Goal: Task Accomplishment & Management: Use online tool/utility

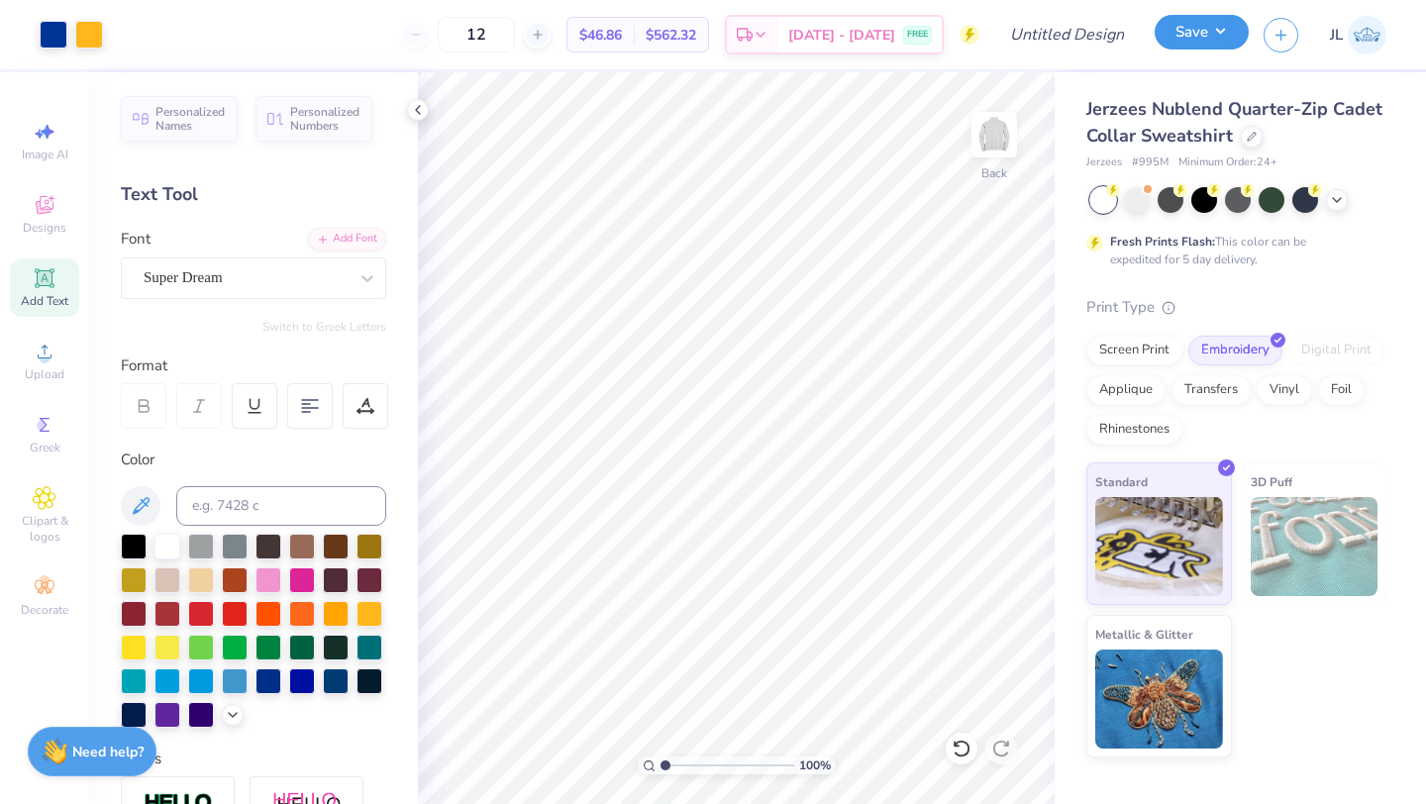
click at [1201, 25] on button "Save" at bounding box center [1201, 32] width 94 height 35
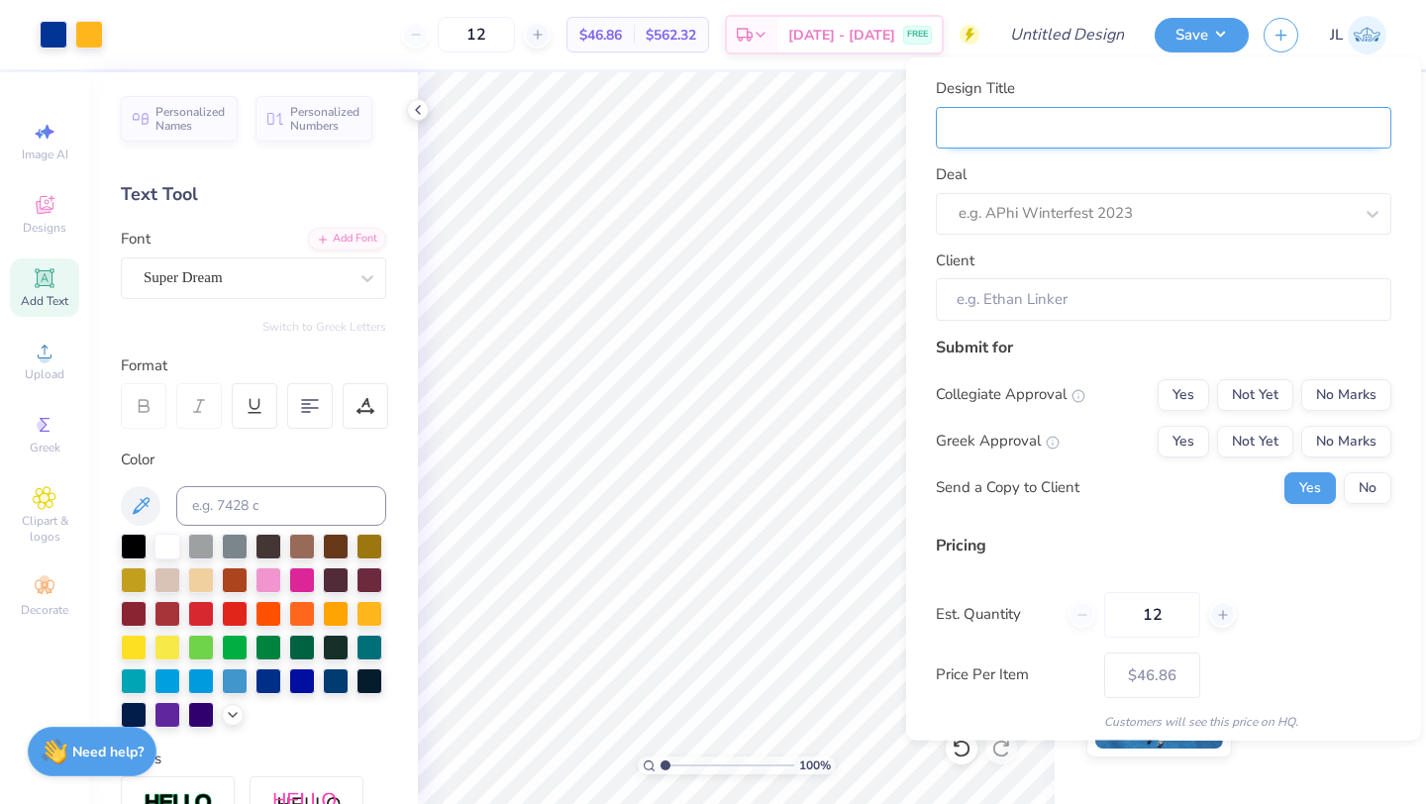
click at [1095, 110] on input "Design Title" at bounding box center [1163, 127] width 455 height 43
click at [1105, 130] on input "Design Title" at bounding box center [1163, 127] width 455 height 43
type input "S"
type input "SG"
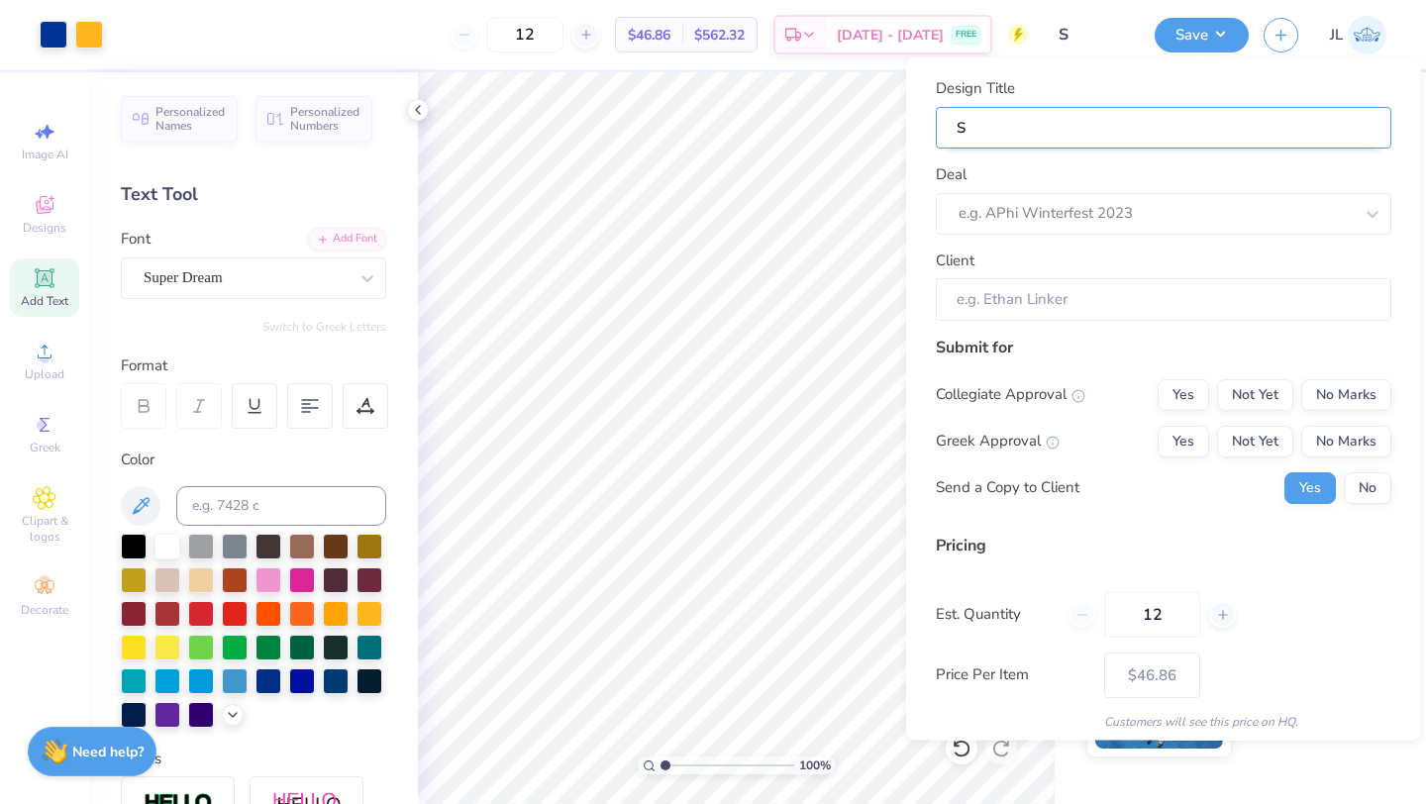
type input "SG"
type input "SGB"
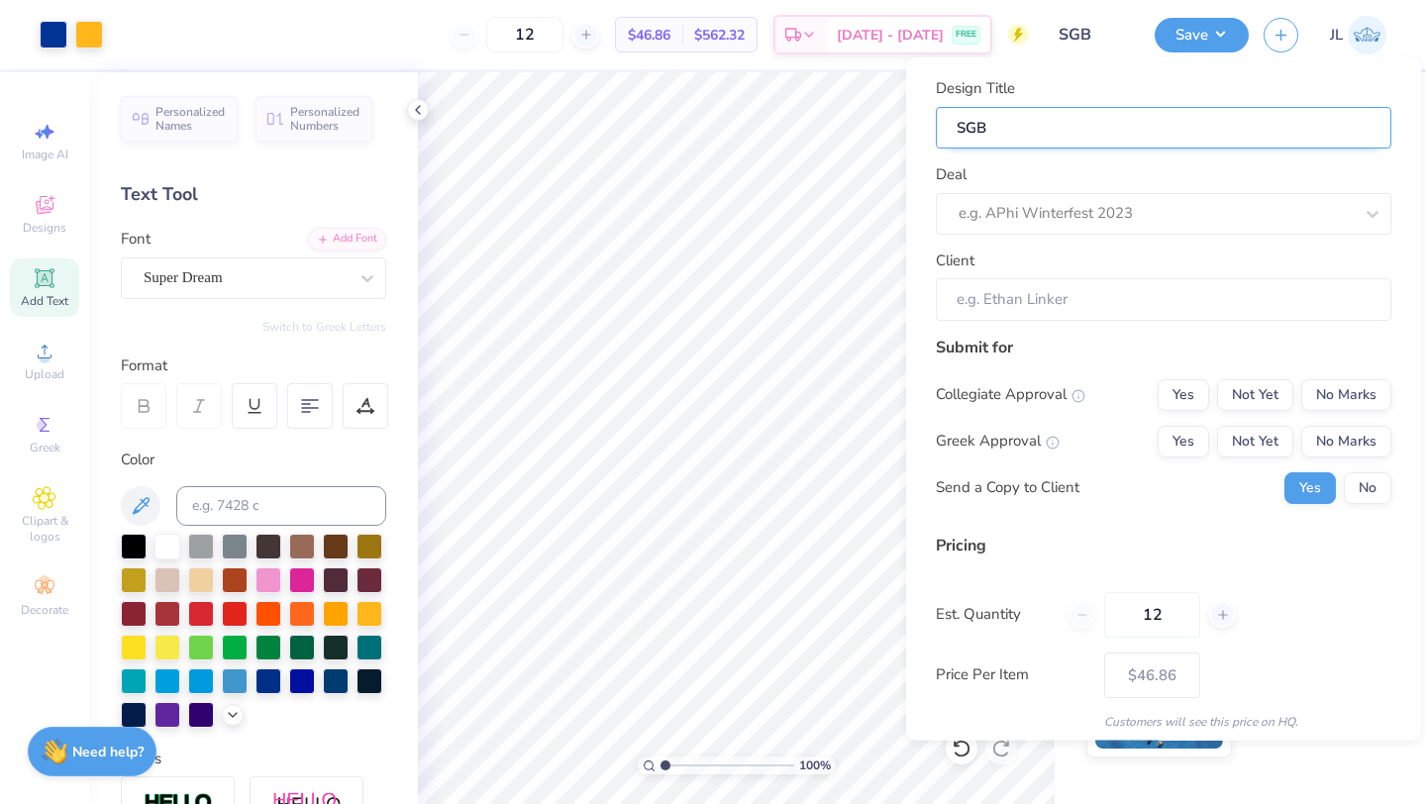
type input "SGB Q"
type input "SGB Qu"
type input "SGB Qua"
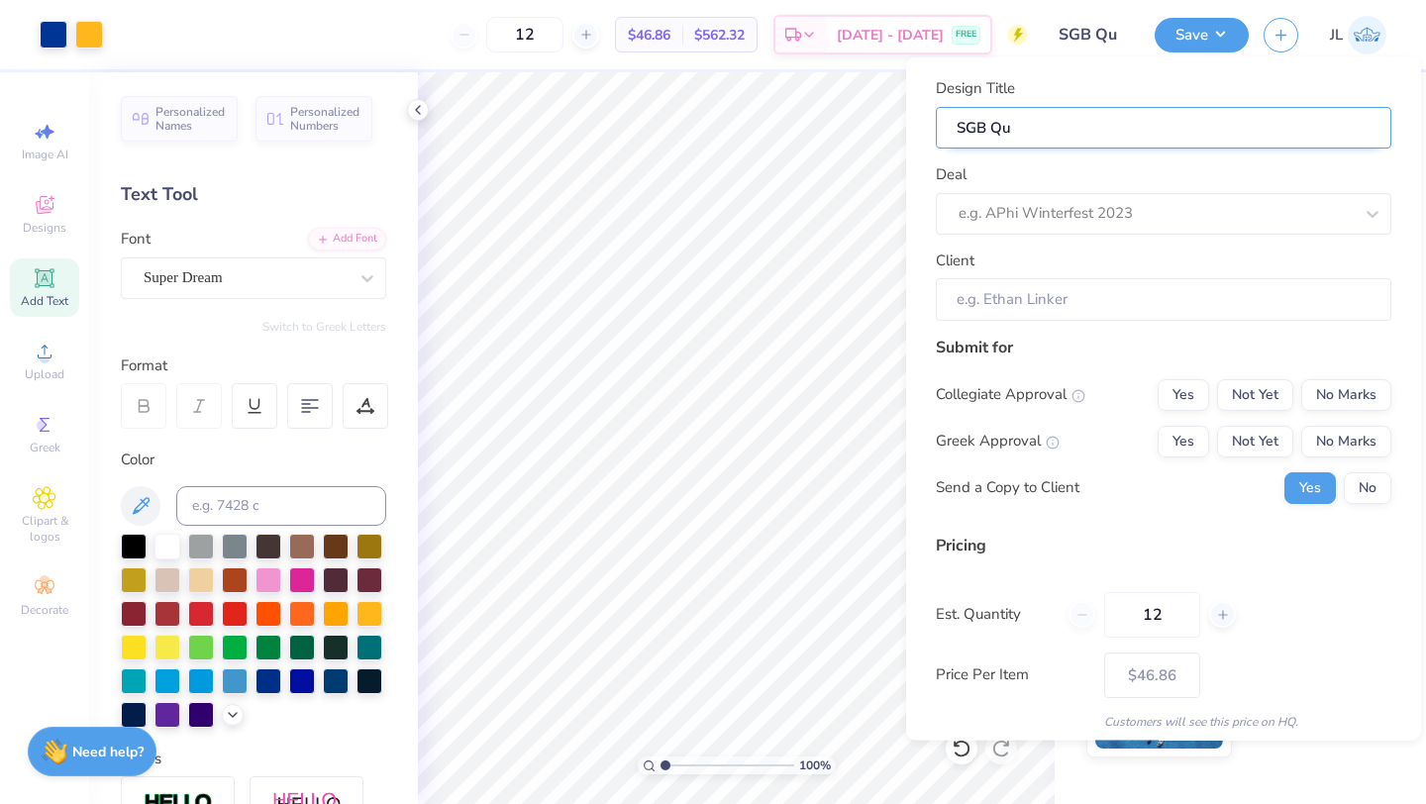
type input "SGB Qua"
type input "SGB Quar"
type input "SGB Quart"
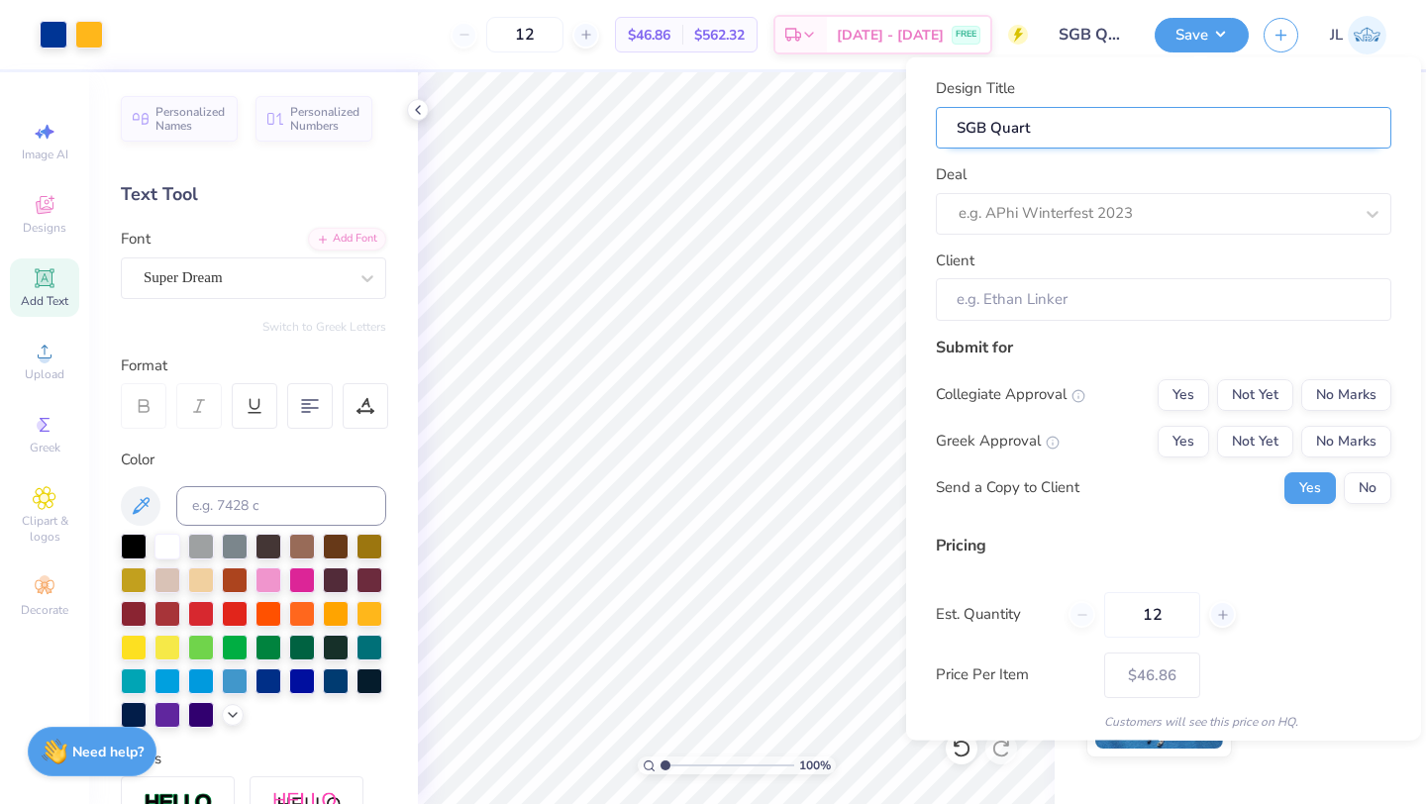
type input "SGB Quarte"
type input "SGB Quarter"
type input "SGB Quarterz"
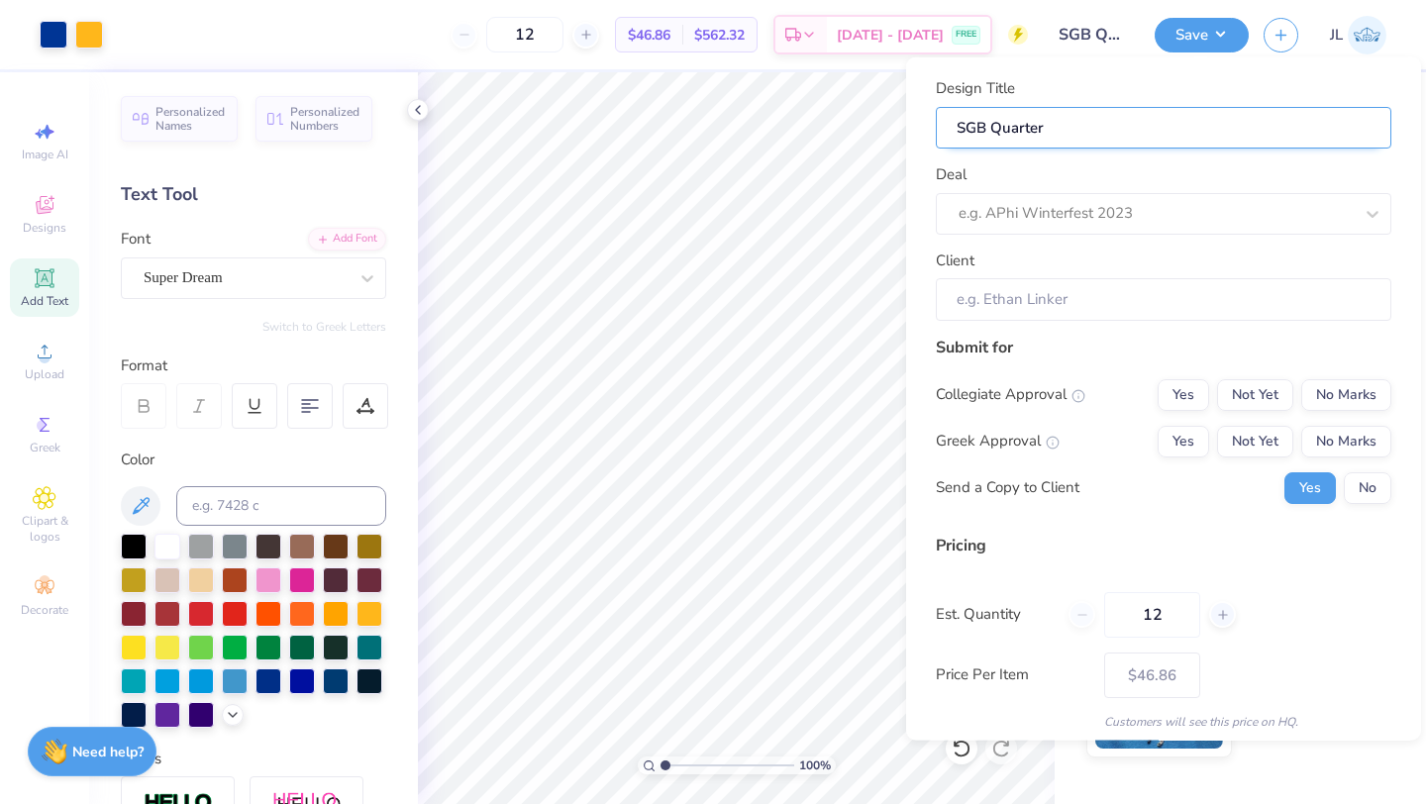
type input "SGB Quarterz"
type input "SGB Quarterzi"
type input "SGB Quarterzip"
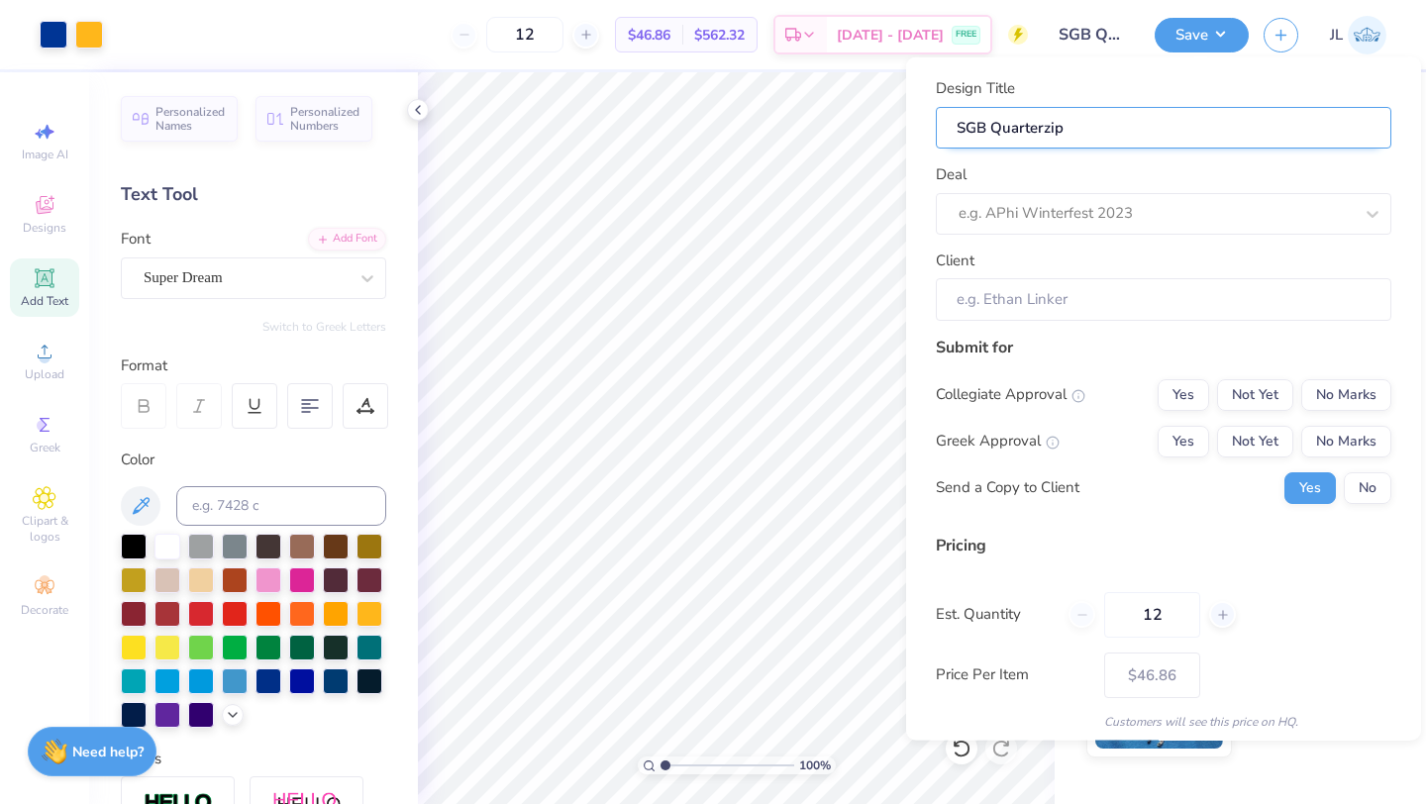
type input "SGB Quarterzip"
type input "SGB Quarterzip 2"
type input "SGB Quarterzip 20"
type input "SGB Quarterzip 202"
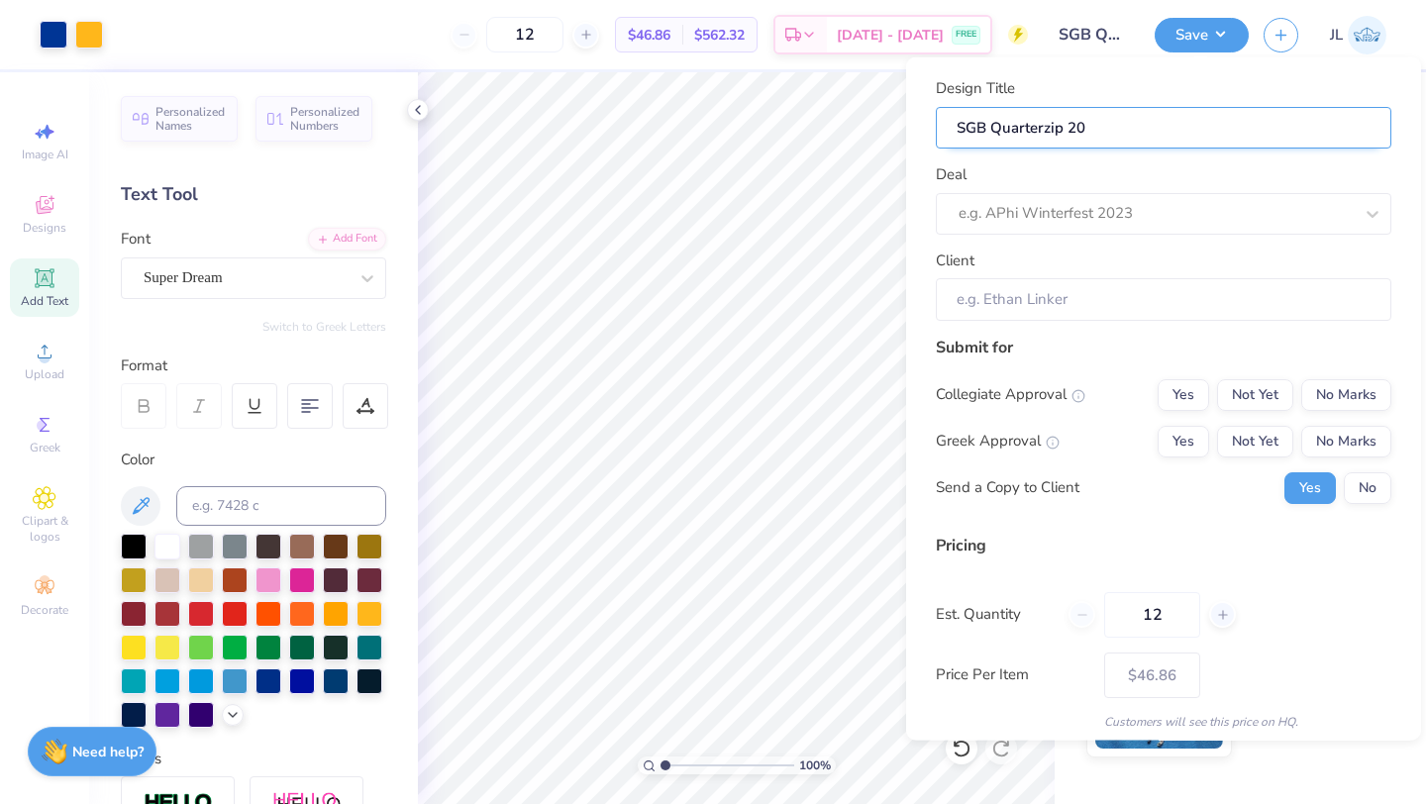
type input "SGB Quarterzip 202"
type input "SGB Quarterzip 2025"
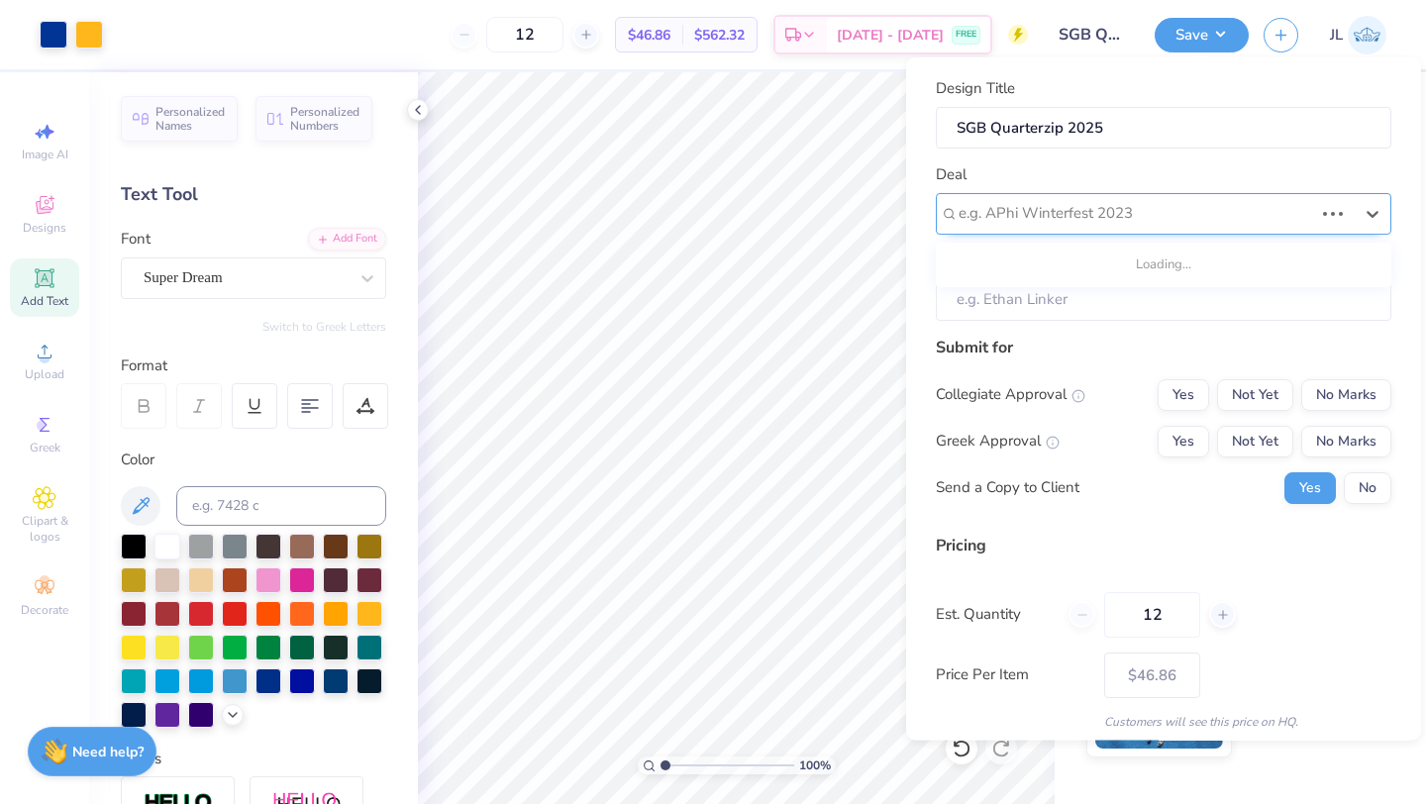
click at [1125, 201] on div at bounding box center [1135, 213] width 354 height 27
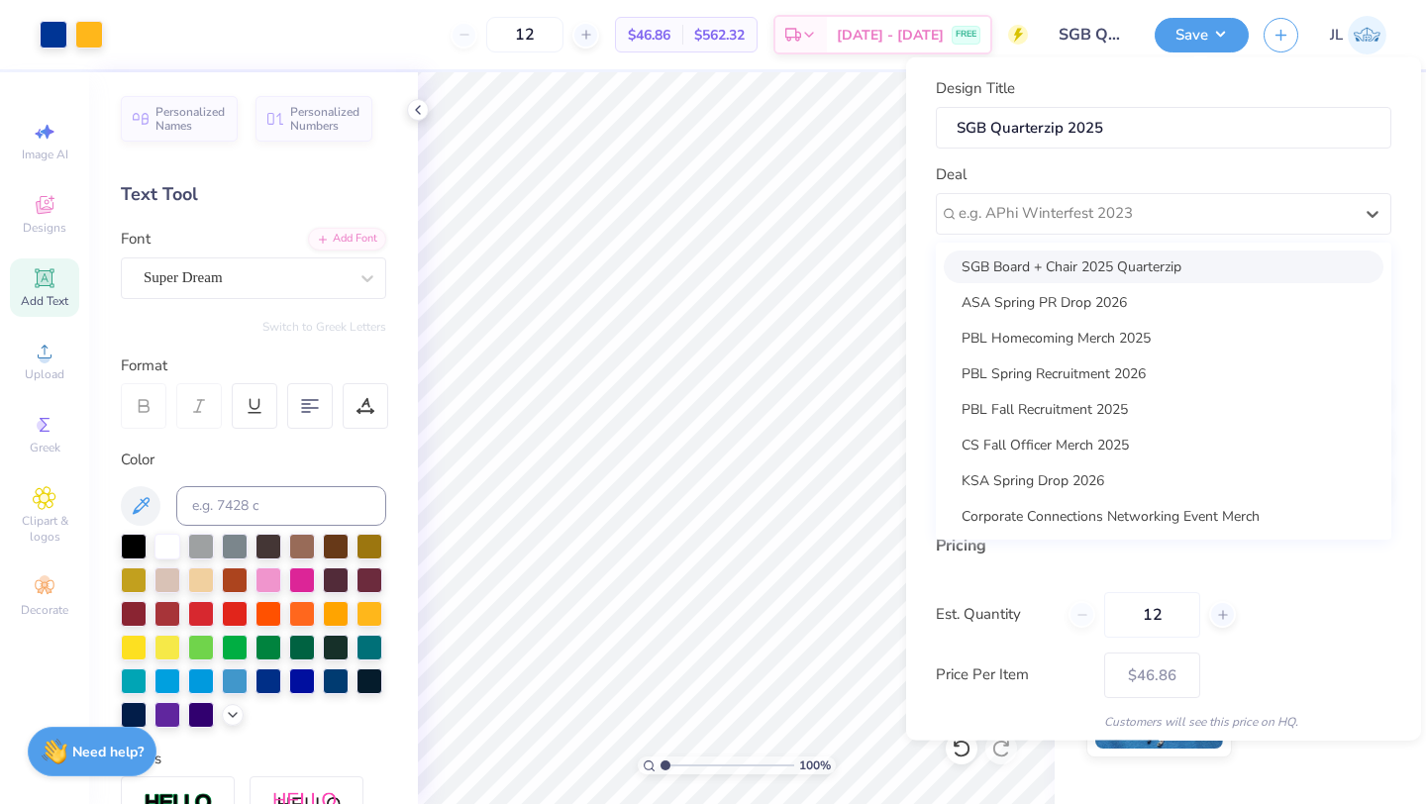
click at [1104, 266] on div "SGB Board + Chair 2025 Quarterzip" at bounding box center [1163, 265] width 440 height 33
type input "[PERSON_NAME]"
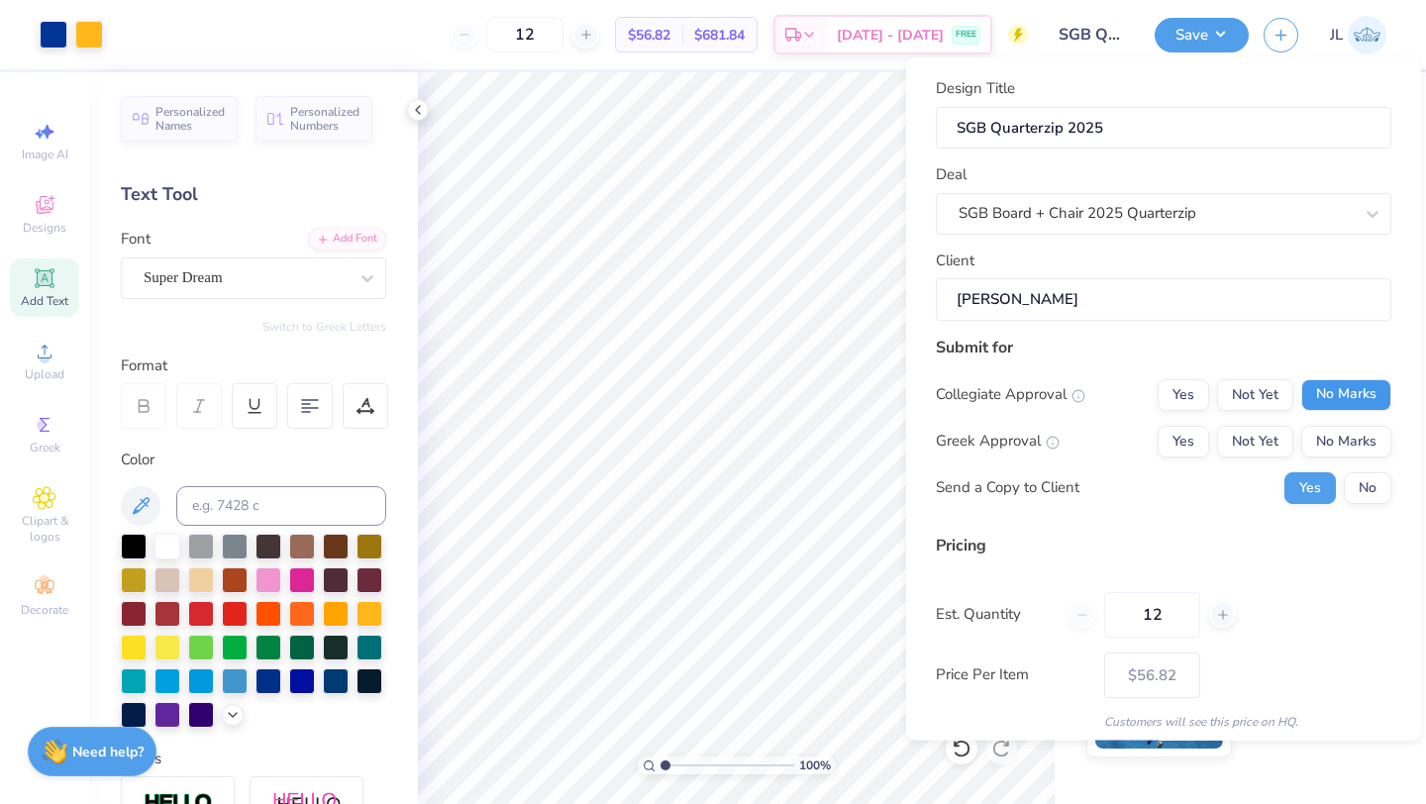
click at [1326, 393] on button "No Marks" at bounding box center [1346, 394] width 90 height 32
click at [1360, 441] on button "No Marks" at bounding box center [1346, 441] width 90 height 32
type input "$46.86"
click at [1353, 487] on button "No" at bounding box center [1367, 487] width 48 height 32
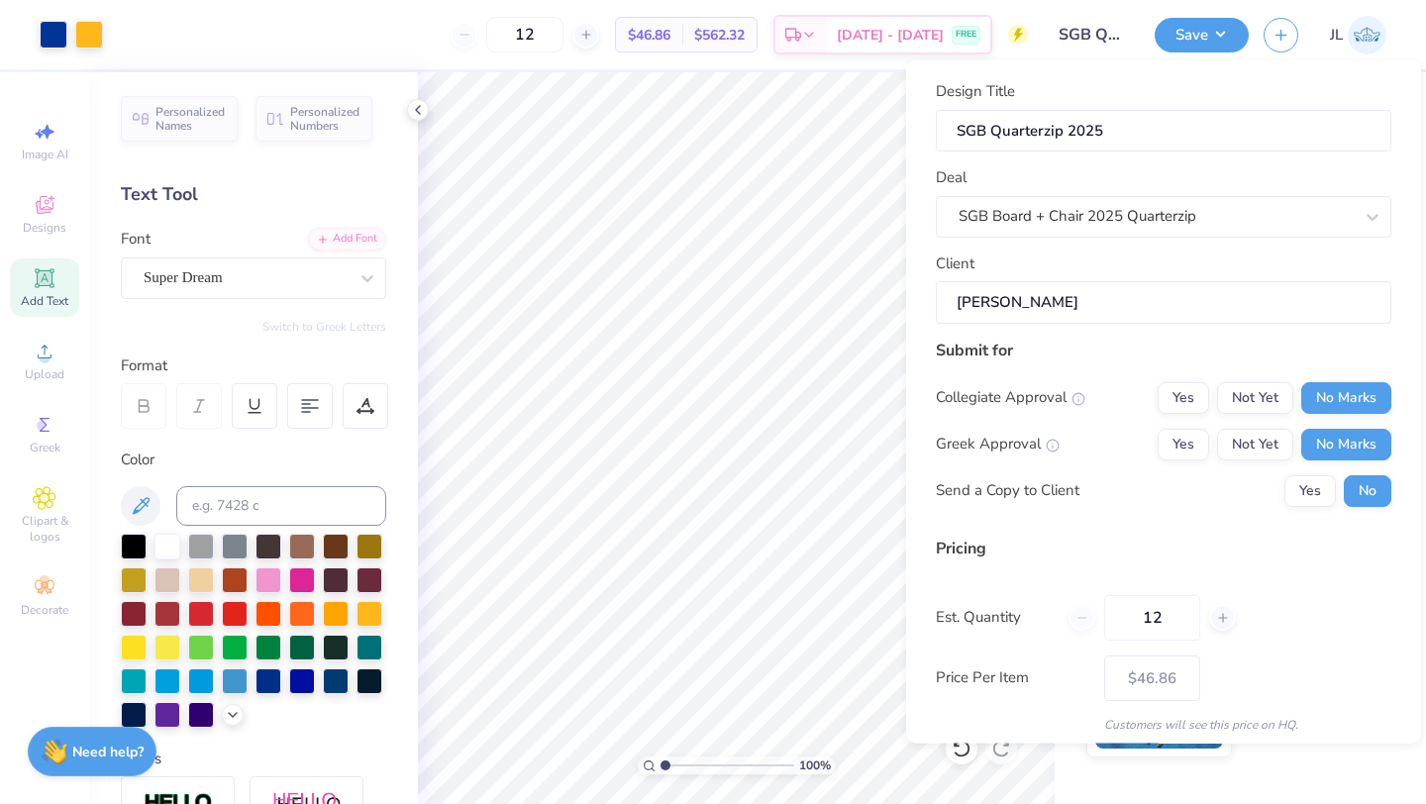
scroll to position [71, 0]
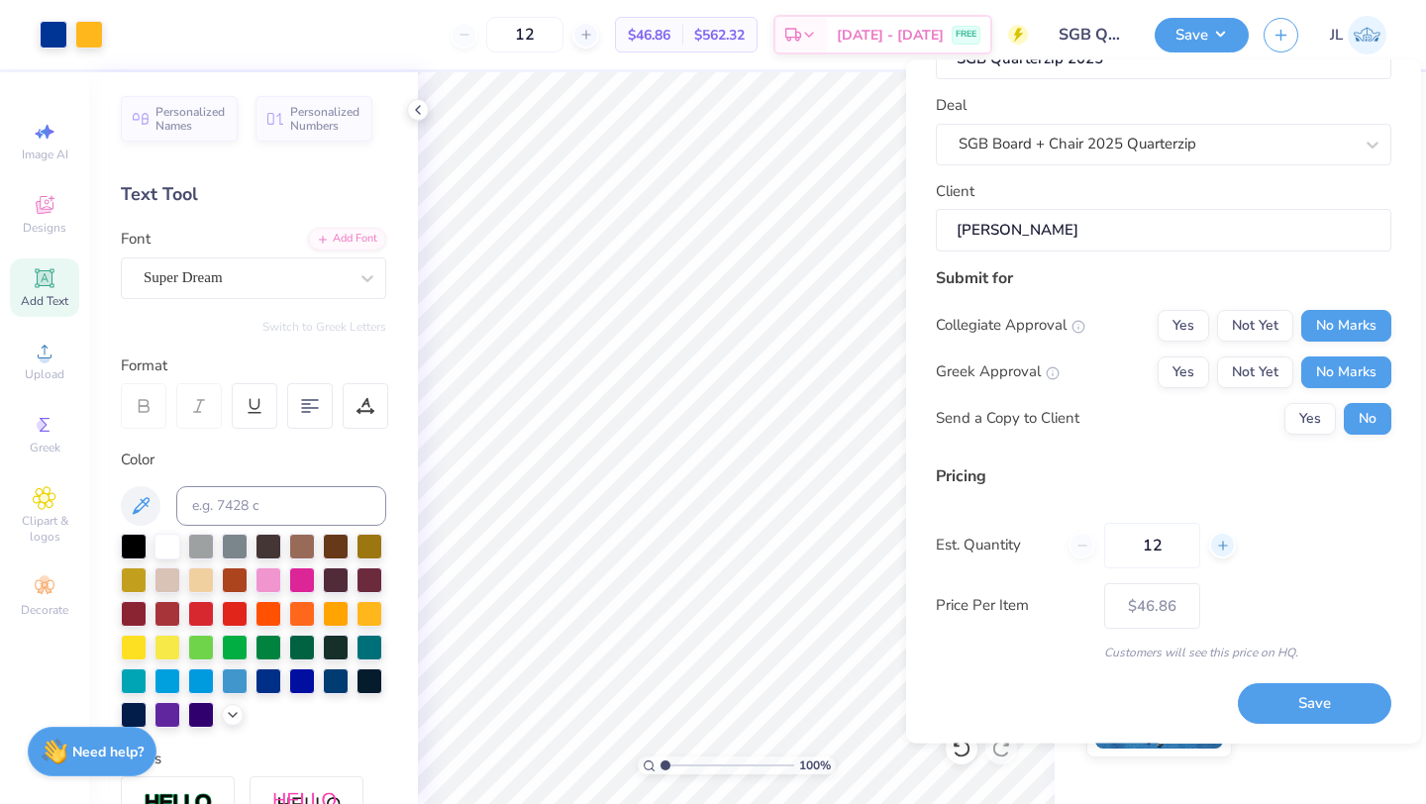
click at [1221, 545] on line at bounding box center [1222, 545] width 8 height 0
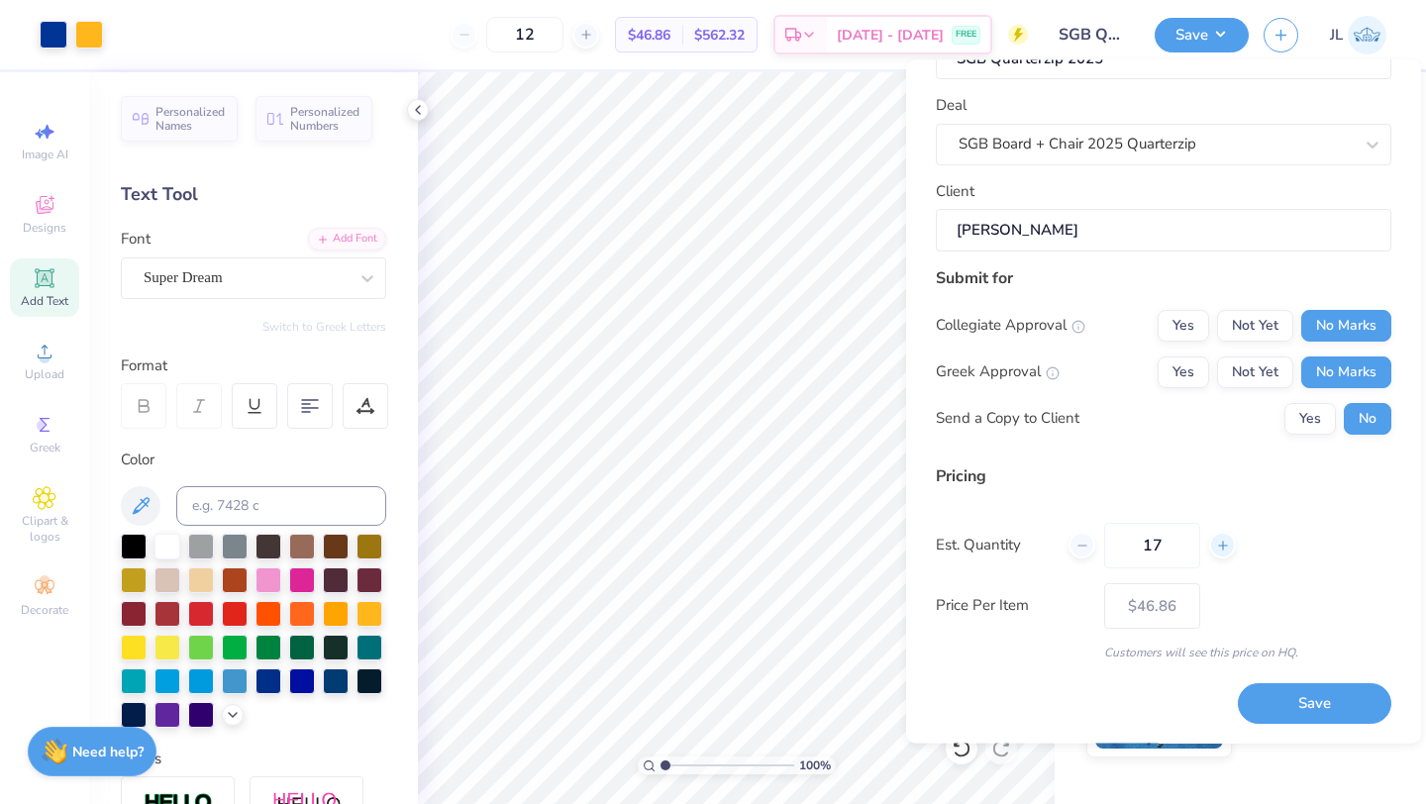
click at [1221, 545] on line at bounding box center [1222, 545] width 8 height 0
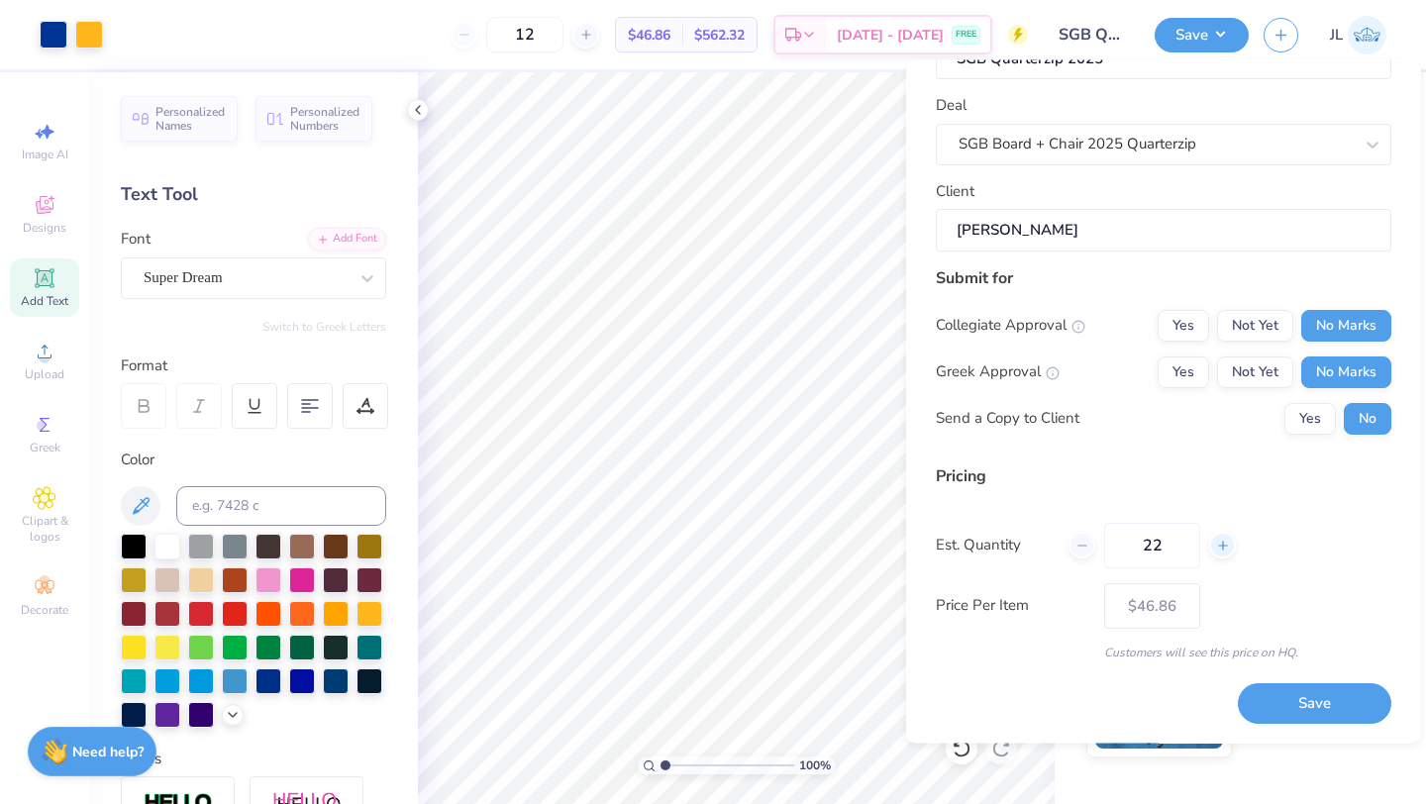
click at [1221, 545] on line at bounding box center [1222, 545] width 8 height 0
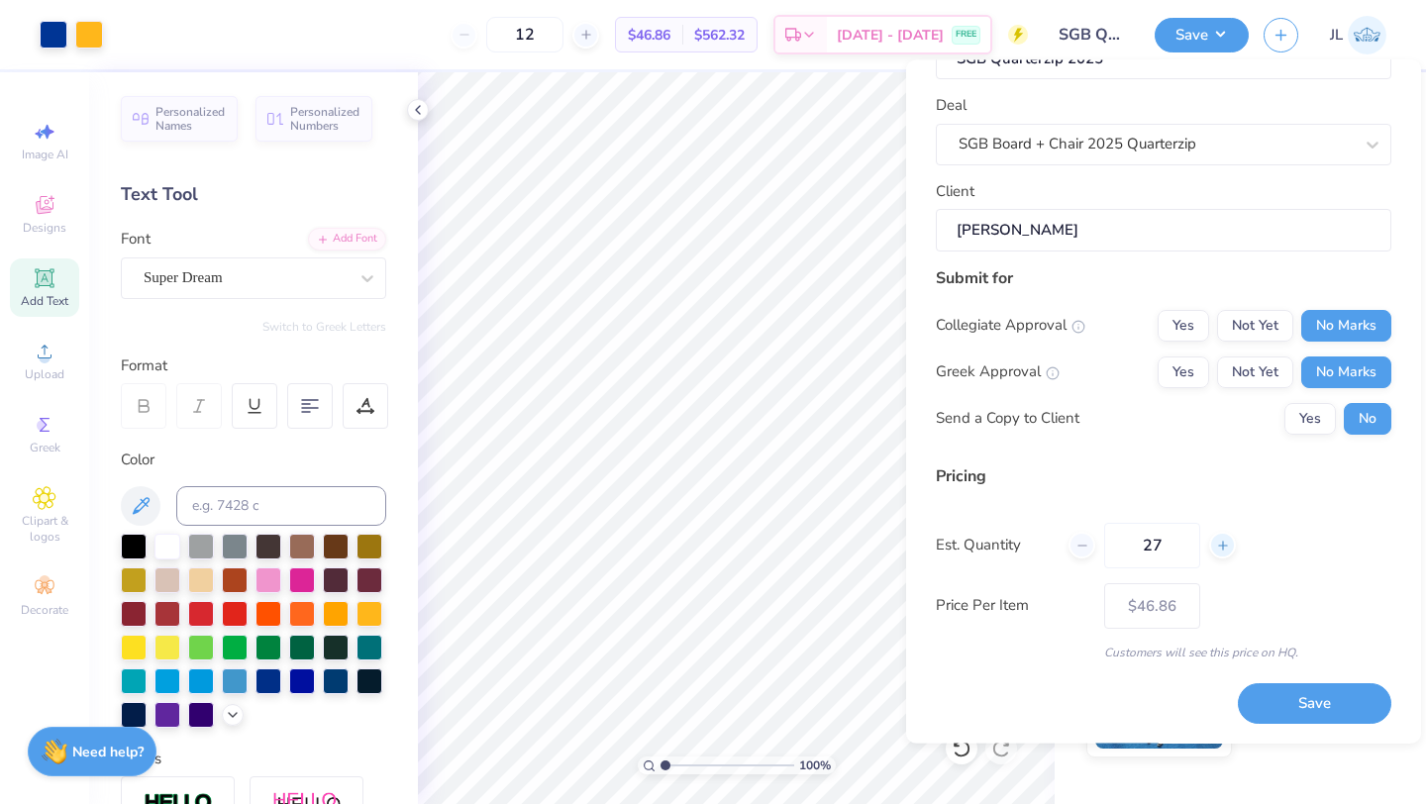
click at [1221, 545] on line at bounding box center [1222, 545] width 8 height 0
type input "30"
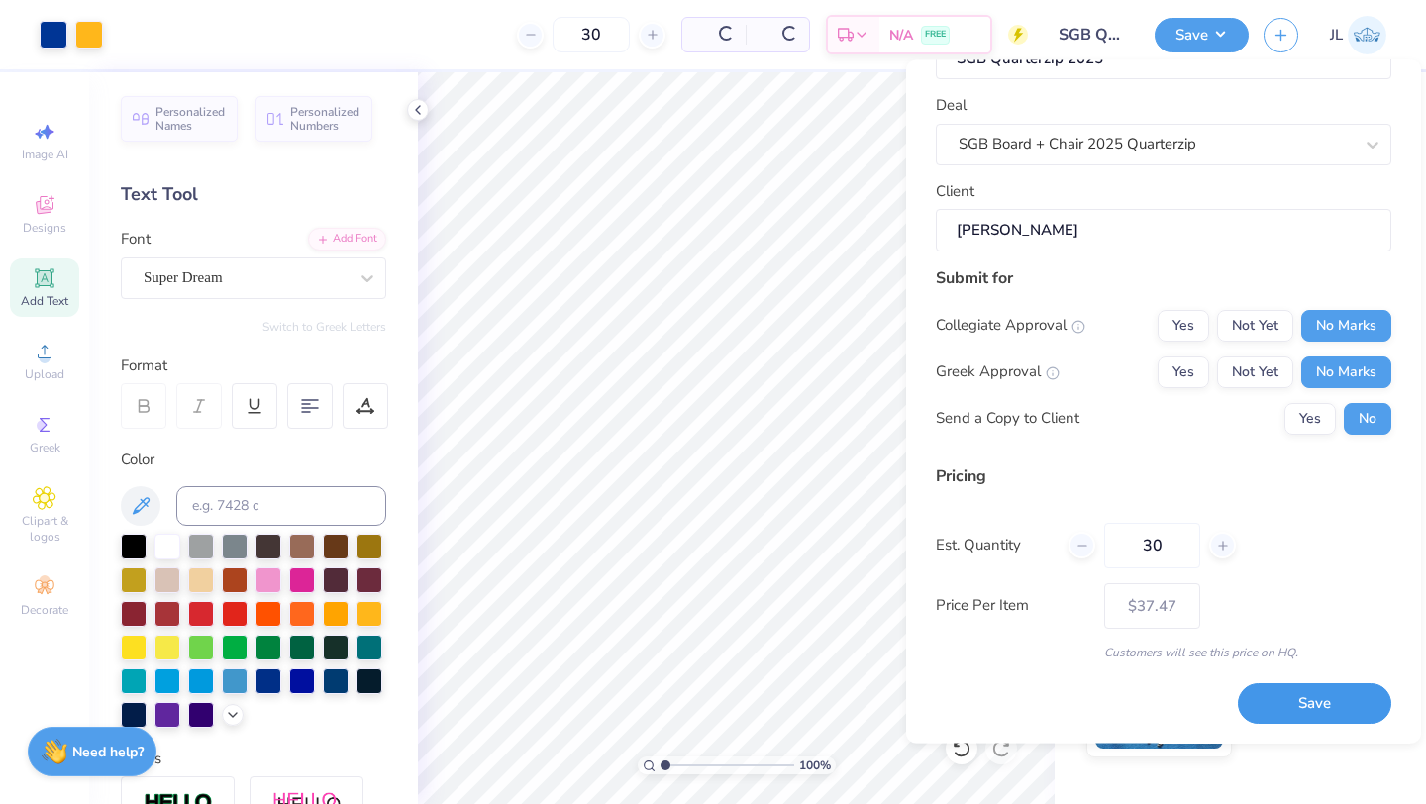
click at [1304, 699] on button "Save" at bounding box center [1313, 704] width 153 height 41
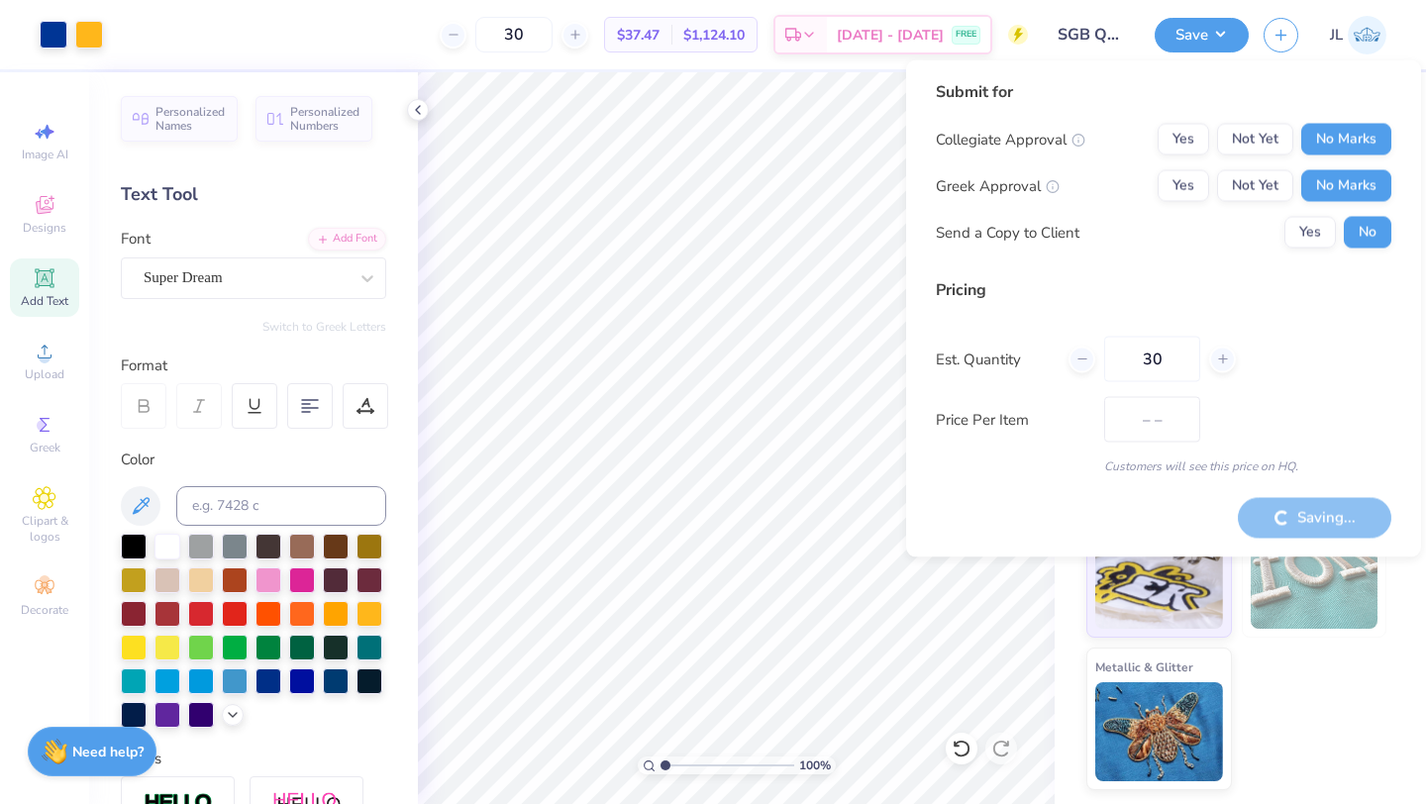
type input "$37.47"
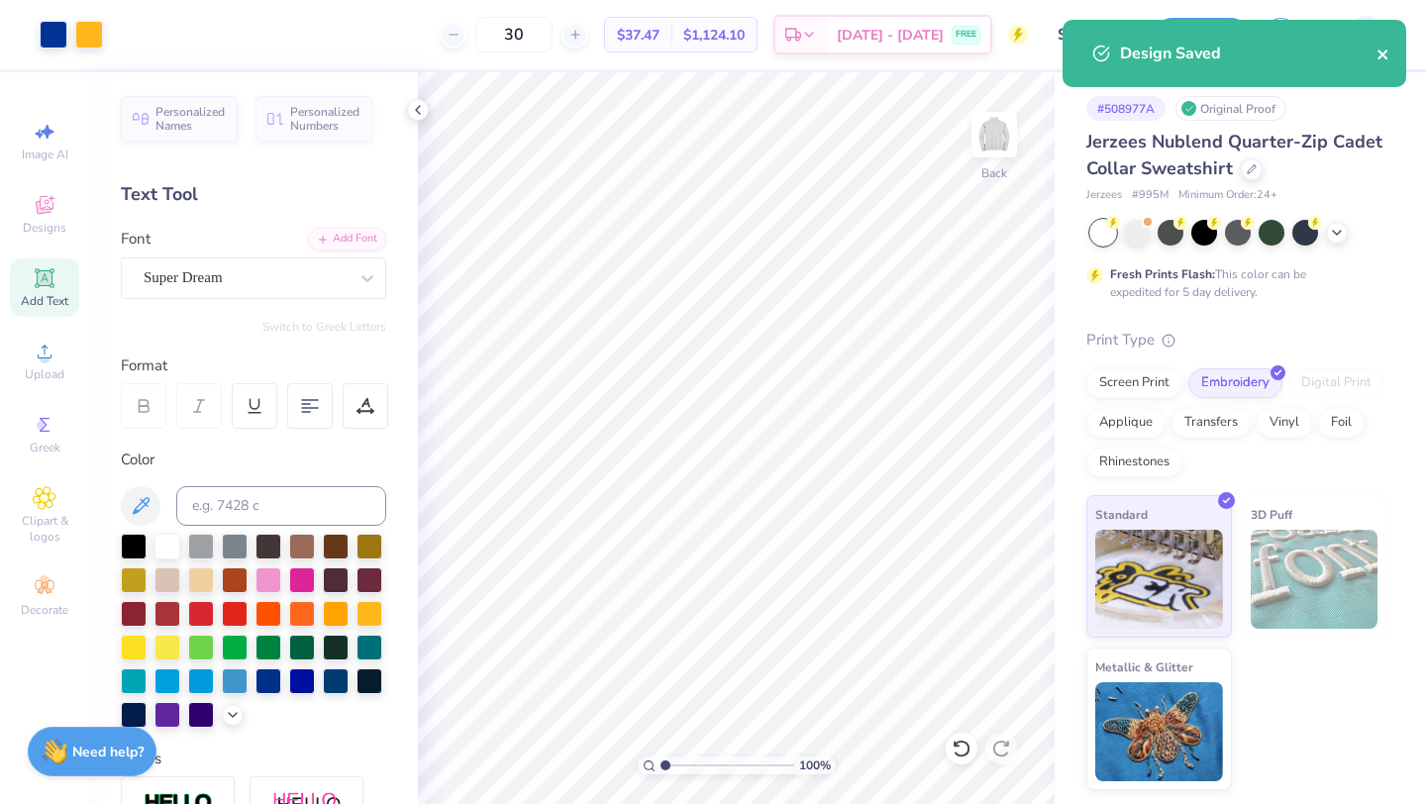
click at [1383, 58] on icon "close" at bounding box center [1383, 55] width 14 height 16
